Goal: Task Accomplishment & Management: Manage account settings

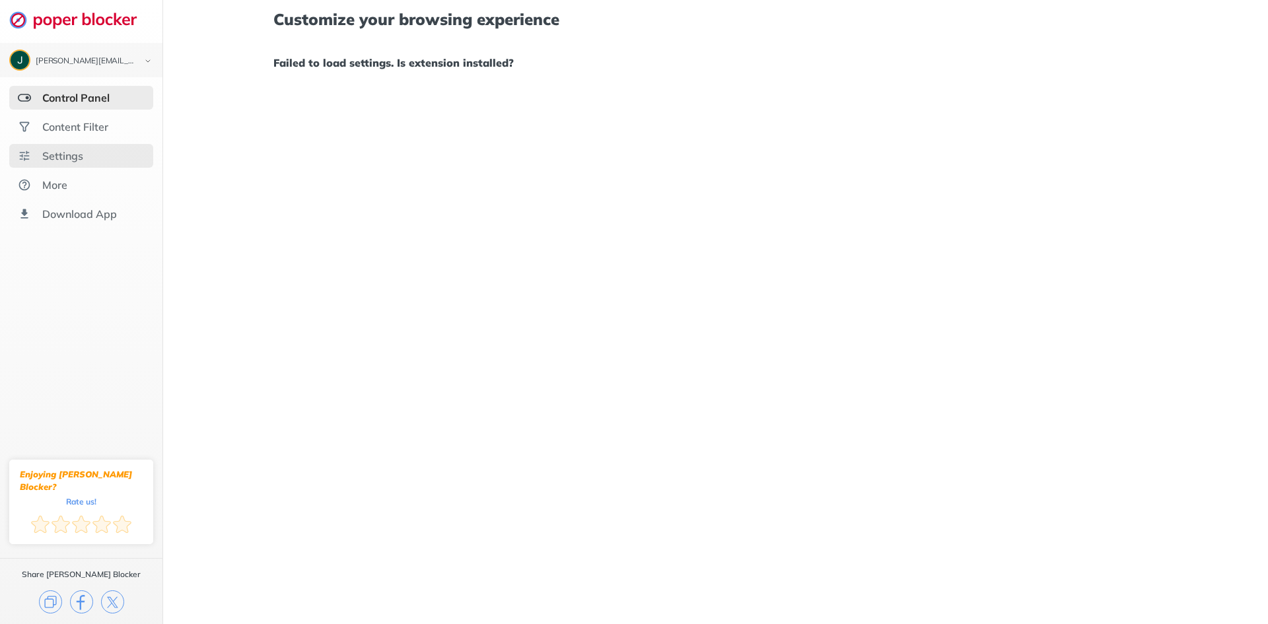
click at [80, 155] on div "Settings" at bounding box center [62, 155] width 41 height 13
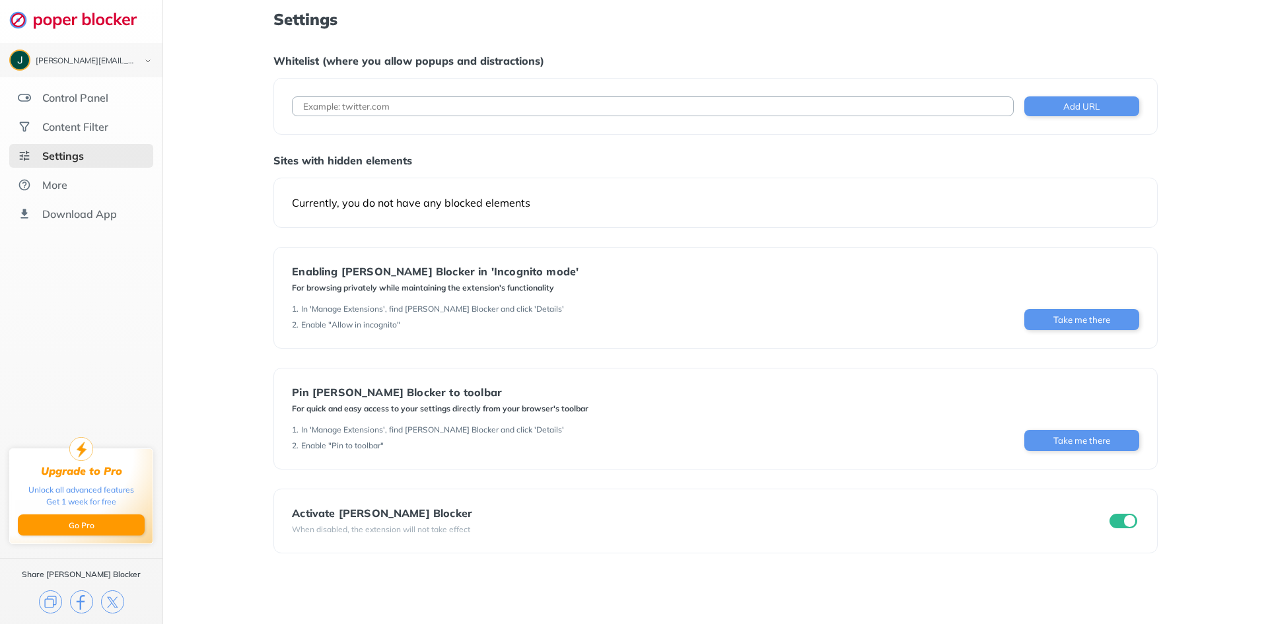
click at [224, 150] on div "Settings Whitelist (where you allow popups and distractions) Add URL Sites with…" at bounding box center [715, 312] width 1105 height 624
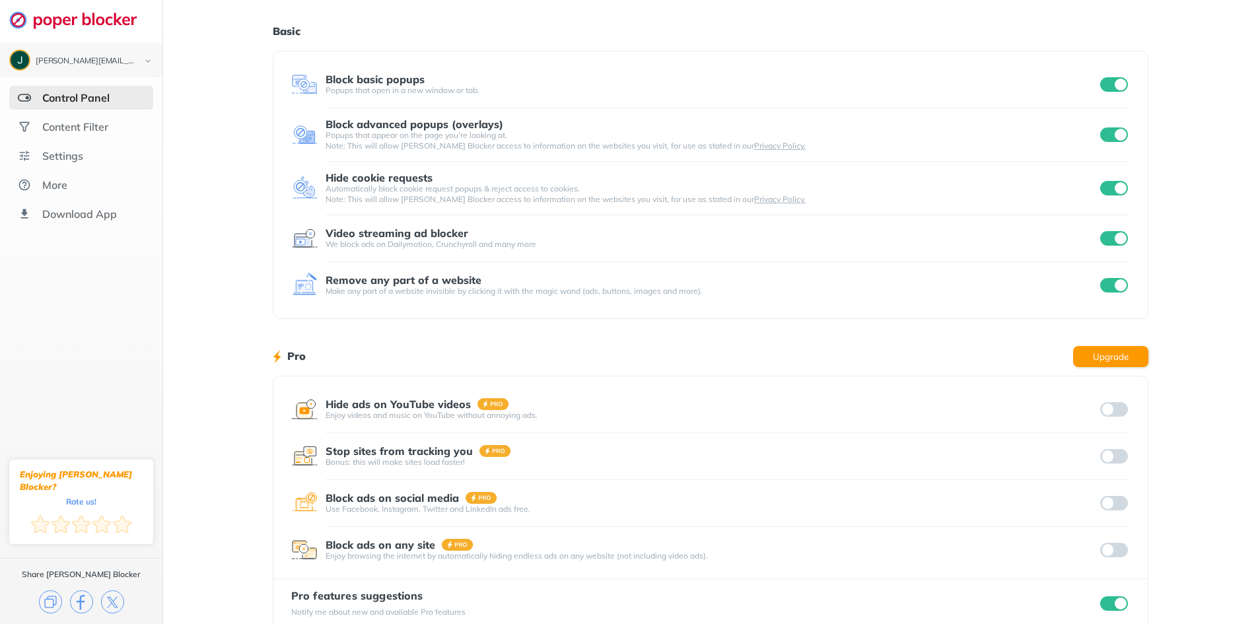
scroll to position [59, 0]
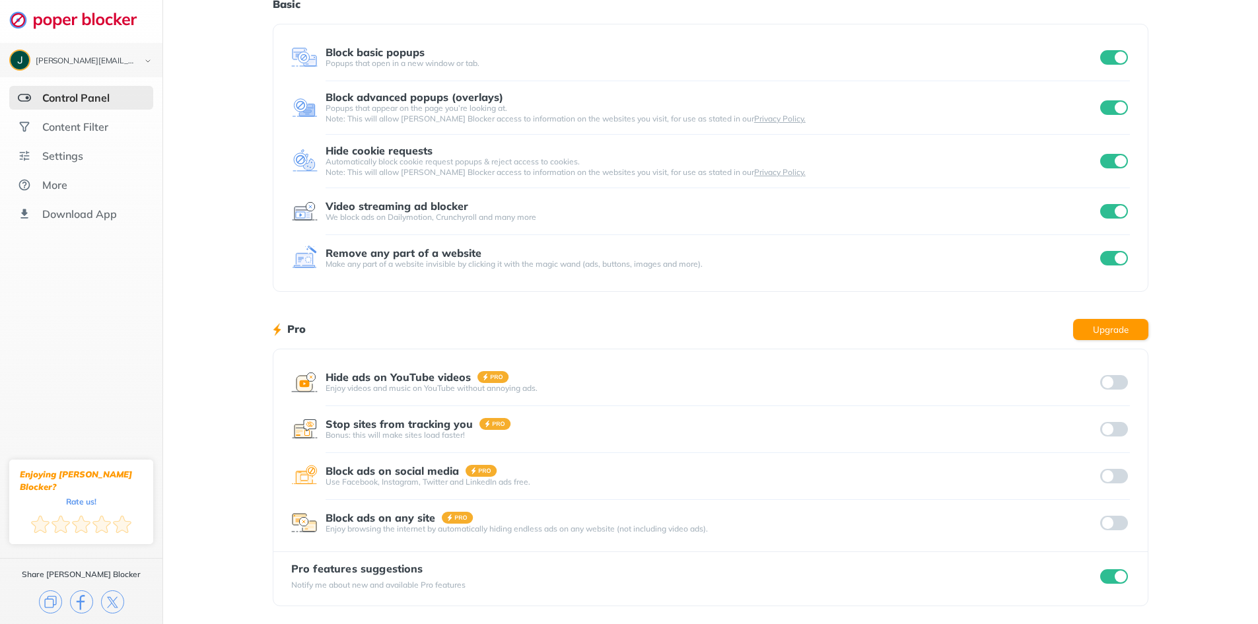
drag, startPoint x: 1092, startPoint y: 62, endPoint x: 1125, endPoint y: 60, distance: 33.7
click at [1092, 62] on div "Popups that open in a new window or tab." at bounding box center [712, 63] width 773 height 11
click at [1127, 59] on input "checkbox" at bounding box center [1114, 57] width 28 height 15
click at [1110, 101] on input "checkbox" at bounding box center [1114, 107] width 28 height 15
click at [1107, 163] on input "checkbox" at bounding box center [1114, 161] width 28 height 15
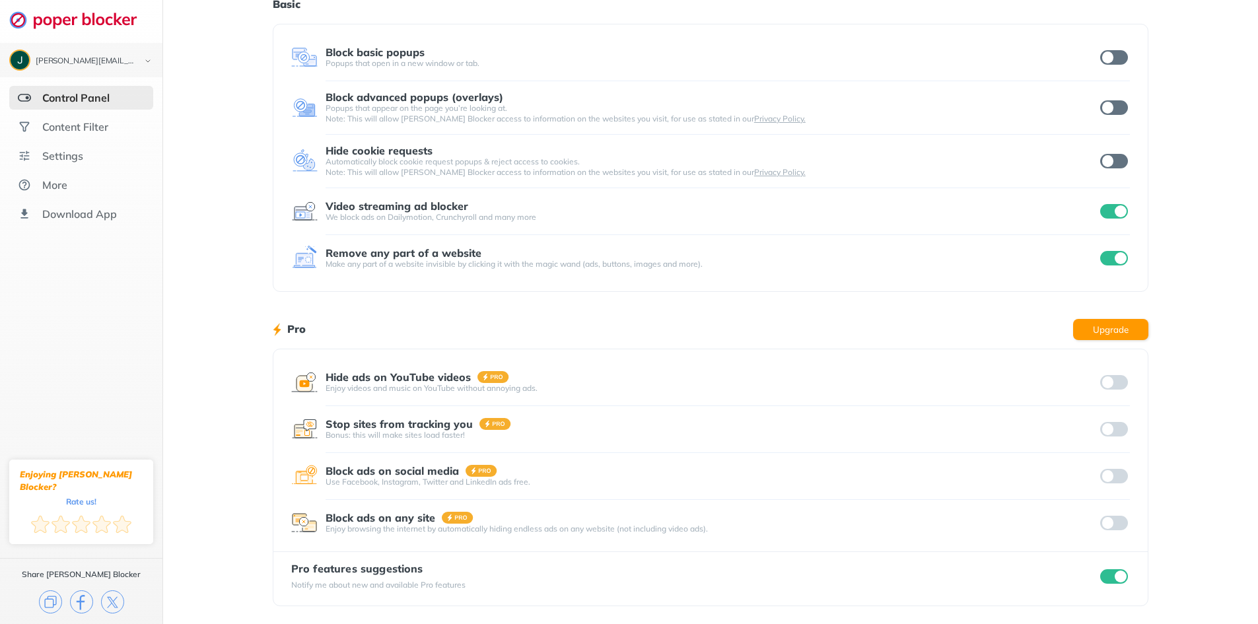
click at [1125, 214] on input "checkbox" at bounding box center [1114, 211] width 28 height 15
click at [1121, 263] on input "checkbox" at bounding box center [1114, 258] width 28 height 15
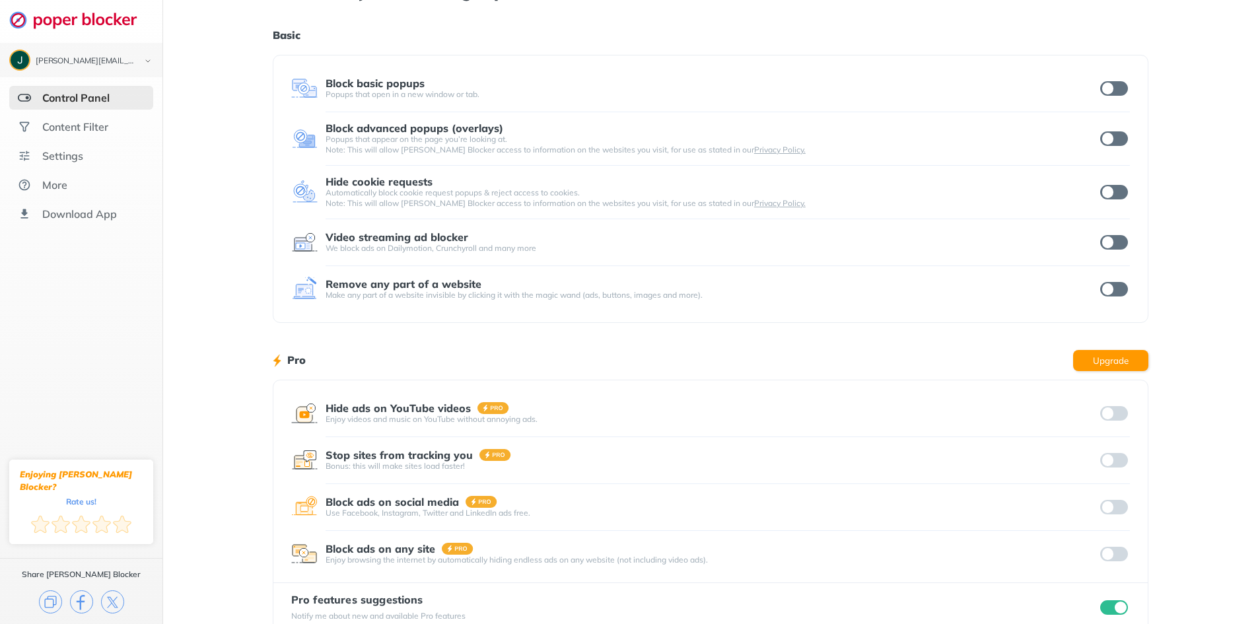
scroll to position [0, 0]
